Goal: Transaction & Acquisition: Purchase product/service

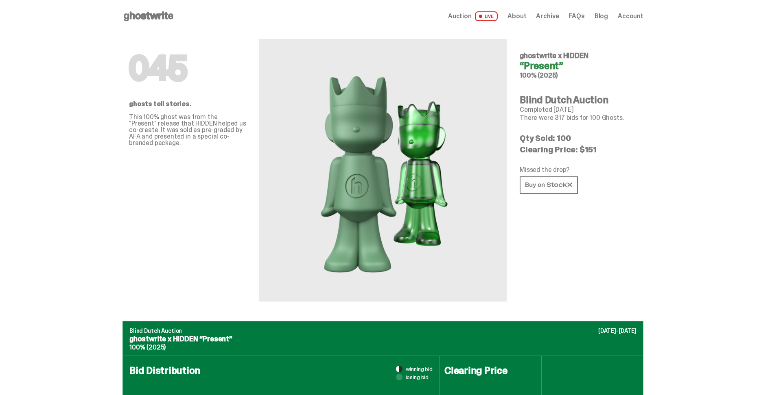
click at [154, 16] on use at bounding box center [149, 16] width 50 height 10
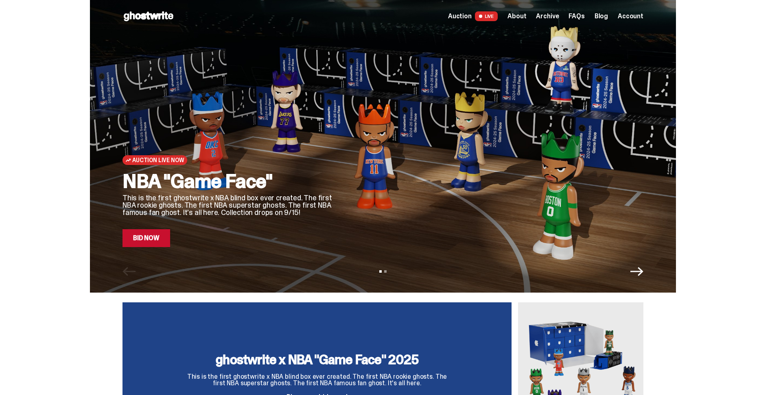
click at [635, 19] on span "Account" at bounding box center [631, 16] width 26 height 7
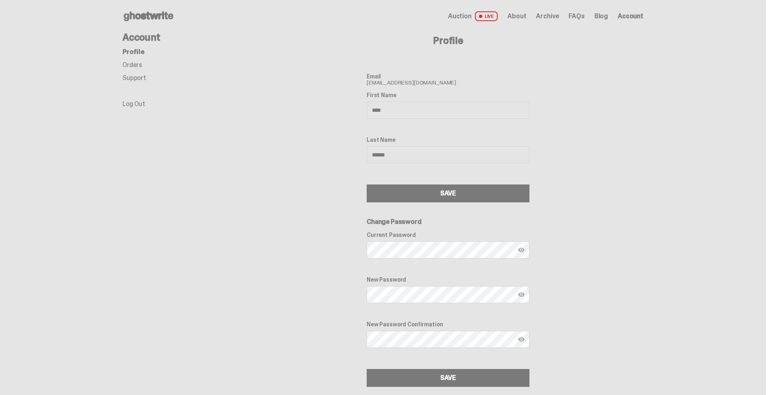
click at [131, 63] on link "Orders" at bounding box center [132, 65] width 20 height 9
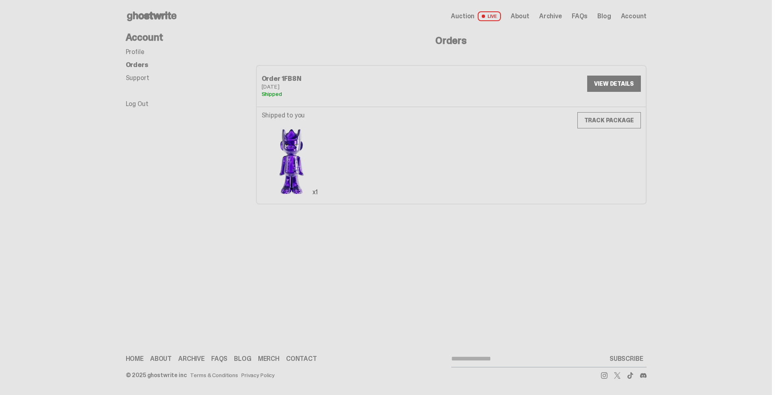
click at [618, 85] on link "VIEW DETAILS" at bounding box center [613, 84] width 53 height 16
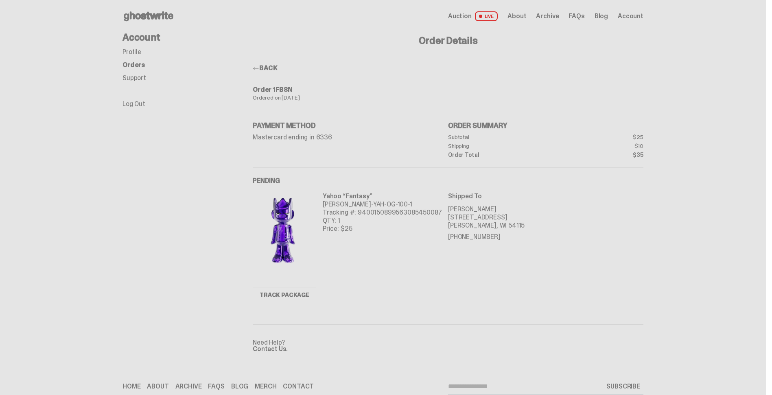
click at [279, 301] on link "TRACK PACKAGE" at bounding box center [284, 295] width 63 height 16
click at [148, 17] on use at bounding box center [149, 16] width 50 height 10
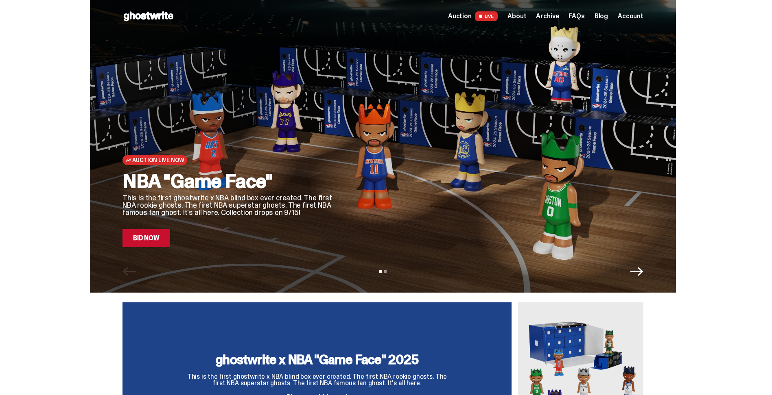
click at [151, 245] on link "Bid Now" at bounding box center [146, 238] width 48 height 18
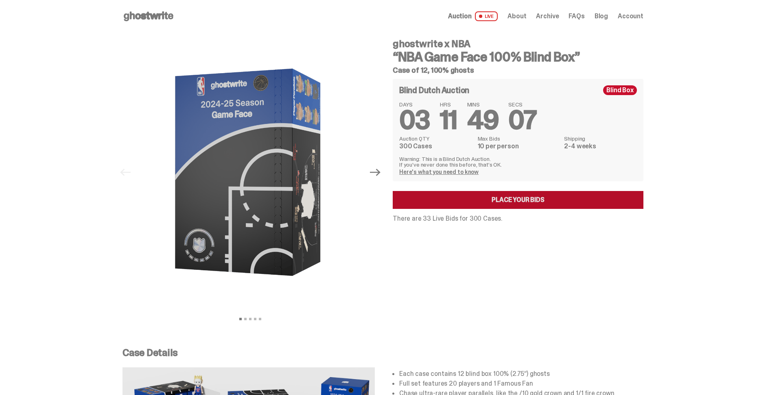
click at [471, 200] on link "Place your Bids" at bounding box center [518, 200] width 251 height 18
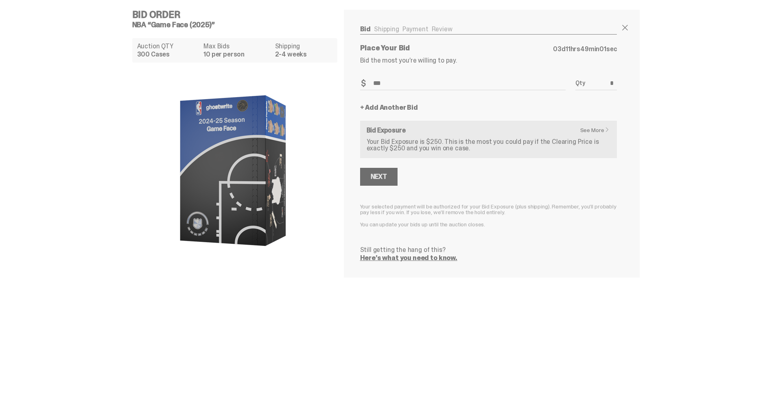
click at [380, 175] on div "Next" at bounding box center [379, 177] width 16 height 7
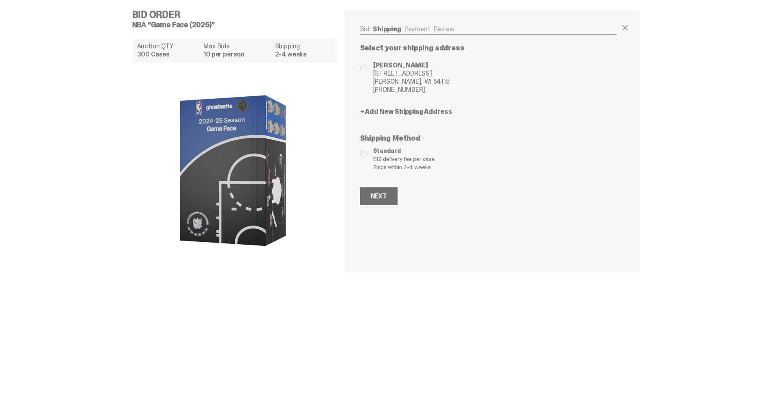
click at [382, 198] on div "Next" at bounding box center [379, 196] width 16 height 7
